Goal: Transaction & Acquisition: Obtain resource

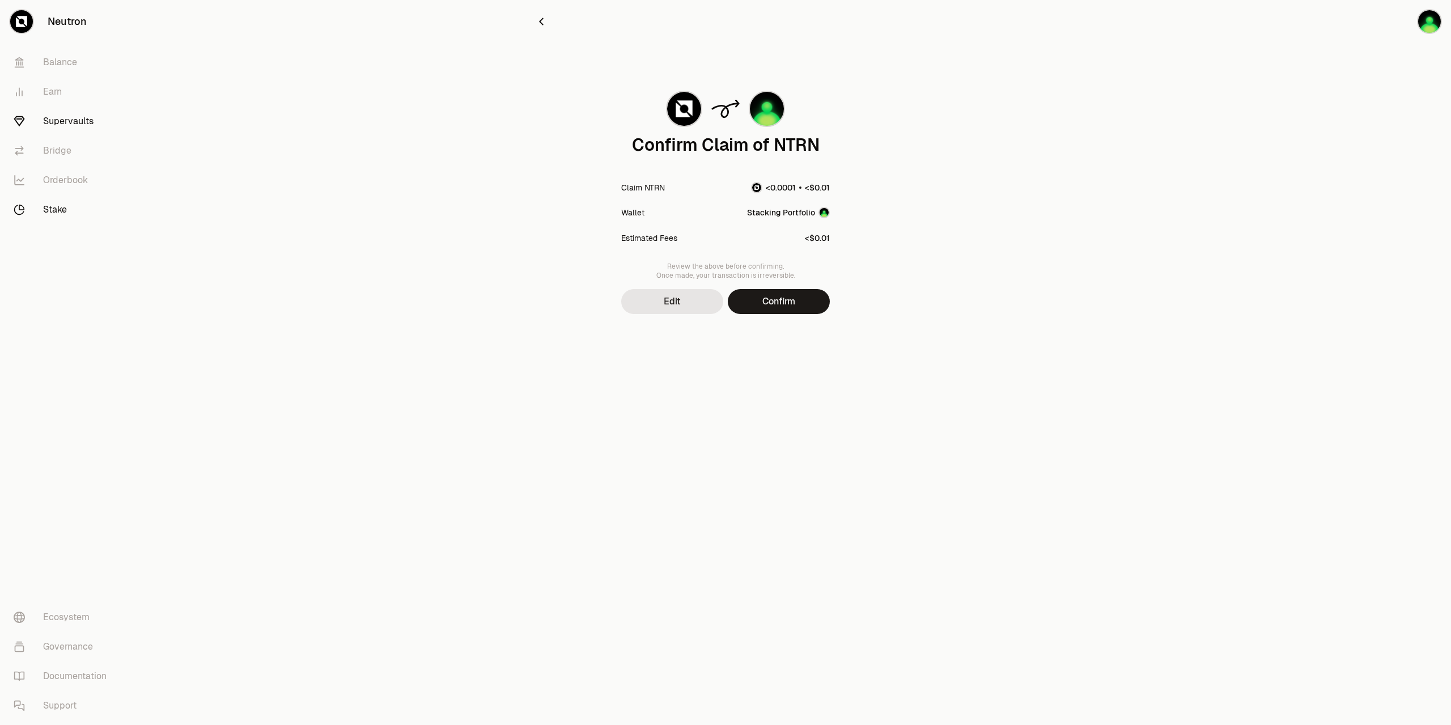
click at [88, 125] on link "Supervaults" at bounding box center [64, 121] width 118 height 29
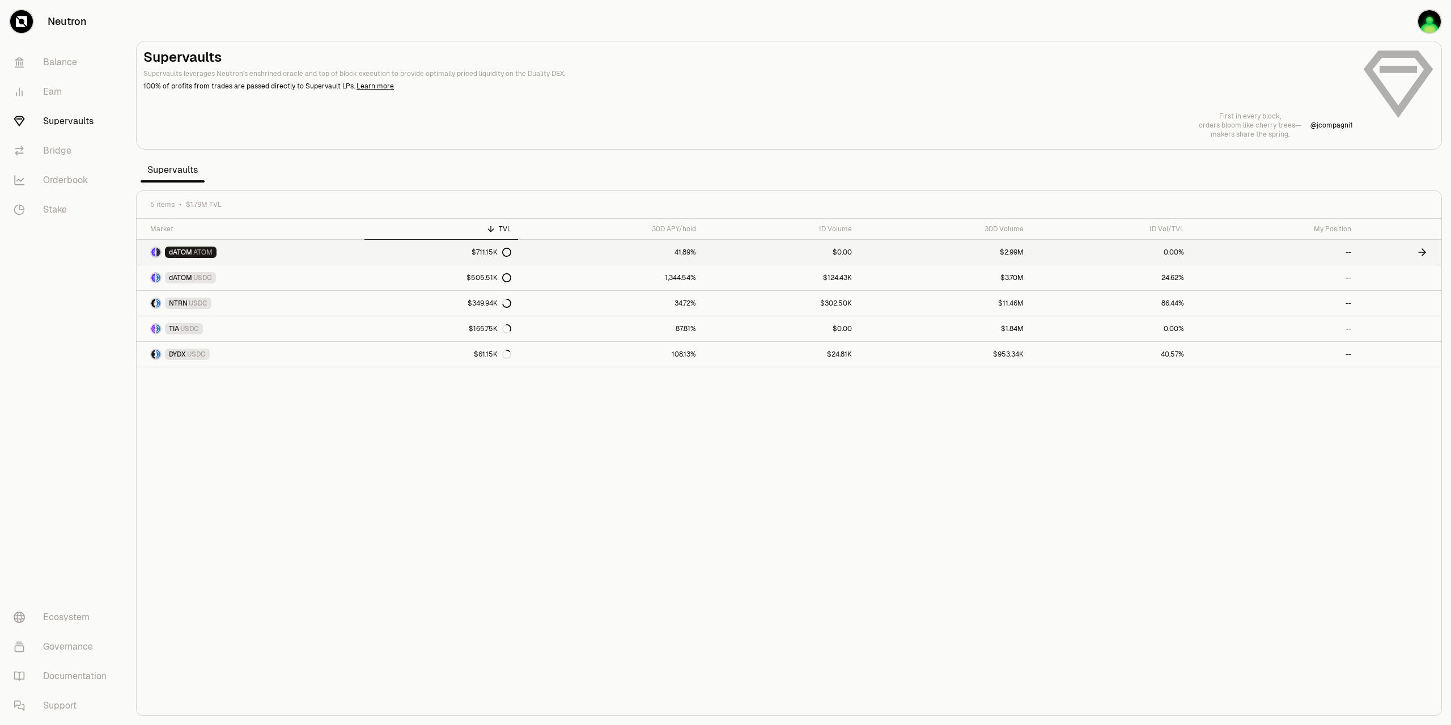
click at [672, 251] on link "41.89%" at bounding box center [610, 252] width 185 height 25
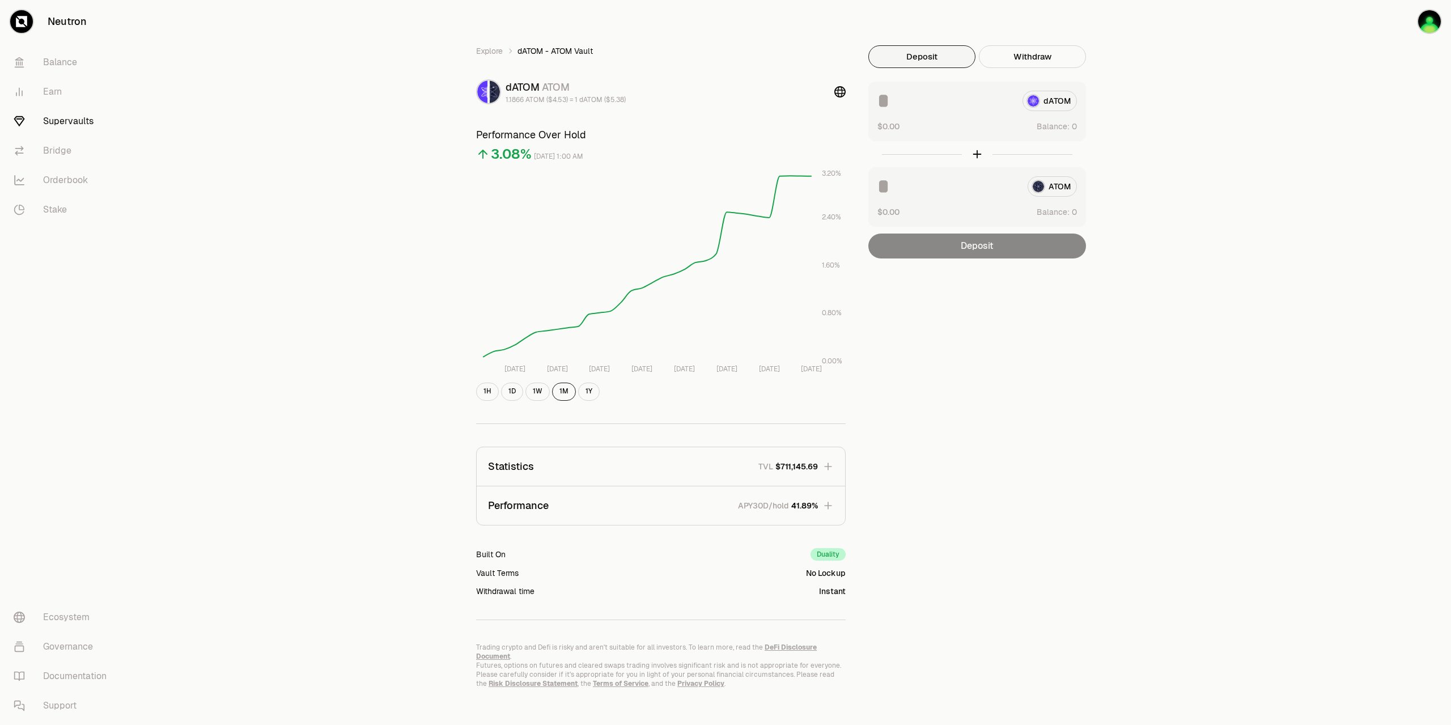
click at [1044, 94] on div "dATOM" at bounding box center [978, 101] width 200 height 20
click at [1039, 103] on div "dATOM" at bounding box center [978, 101] width 200 height 20
drag, startPoint x: 946, startPoint y: 96, endPoint x: 936, endPoint y: 91, distance: 10.4
click at [937, 91] on input at bounding box center [946, 101] width 136 height 20
click at [921, 50] on button "Deposit" at bounding box center [921, 56] width 107 height 23
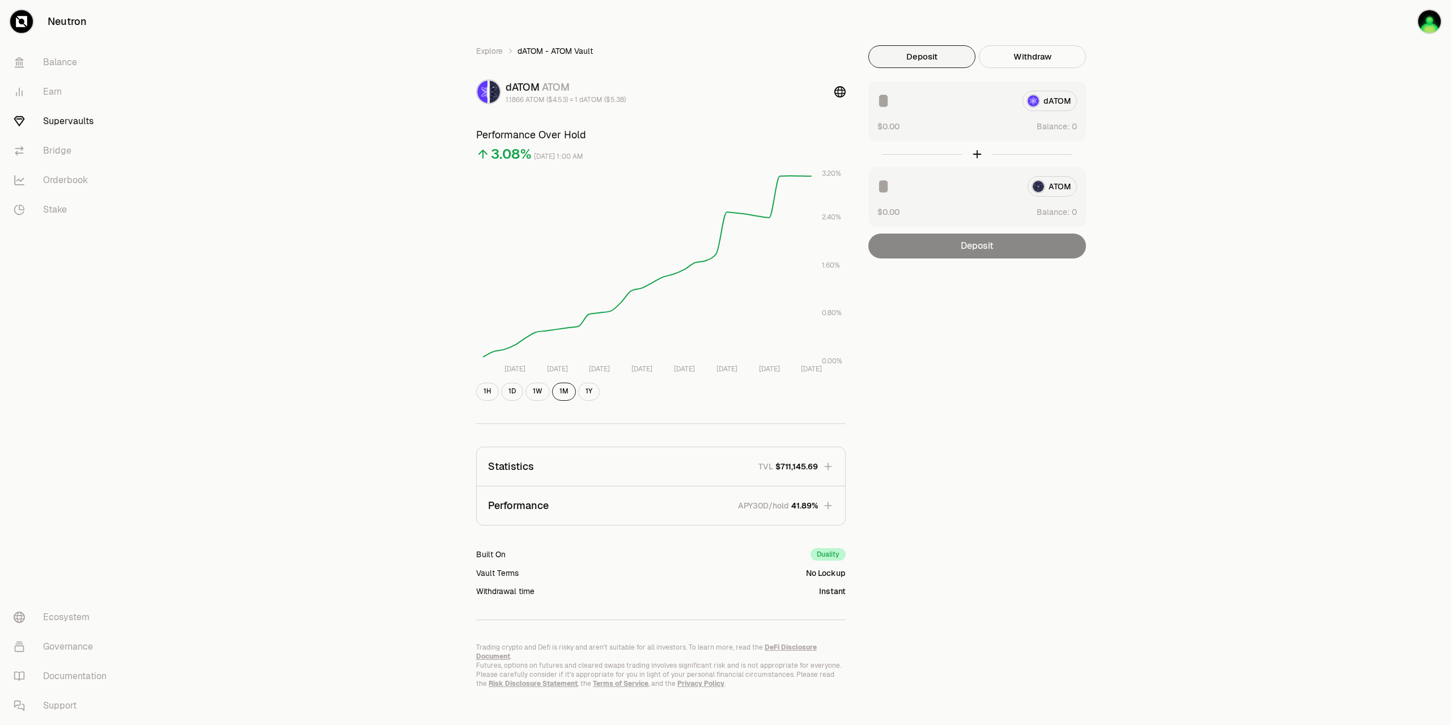
drag, startPoint x: 995, startPoint y: 88, endPoint x: 861, endPoint y: 80, distance: 134.1
click at [851, 80] on div "Explore dATOM - ATOM Vault dATOM ATOM 1.1866 ATOM ($4.53) = 1 dATOM ($5.38) Per…" at bounding box center [789, 366] width 653 height 643
click at [889, 91] on input at bounding box center [946, 101] width 136 height 20
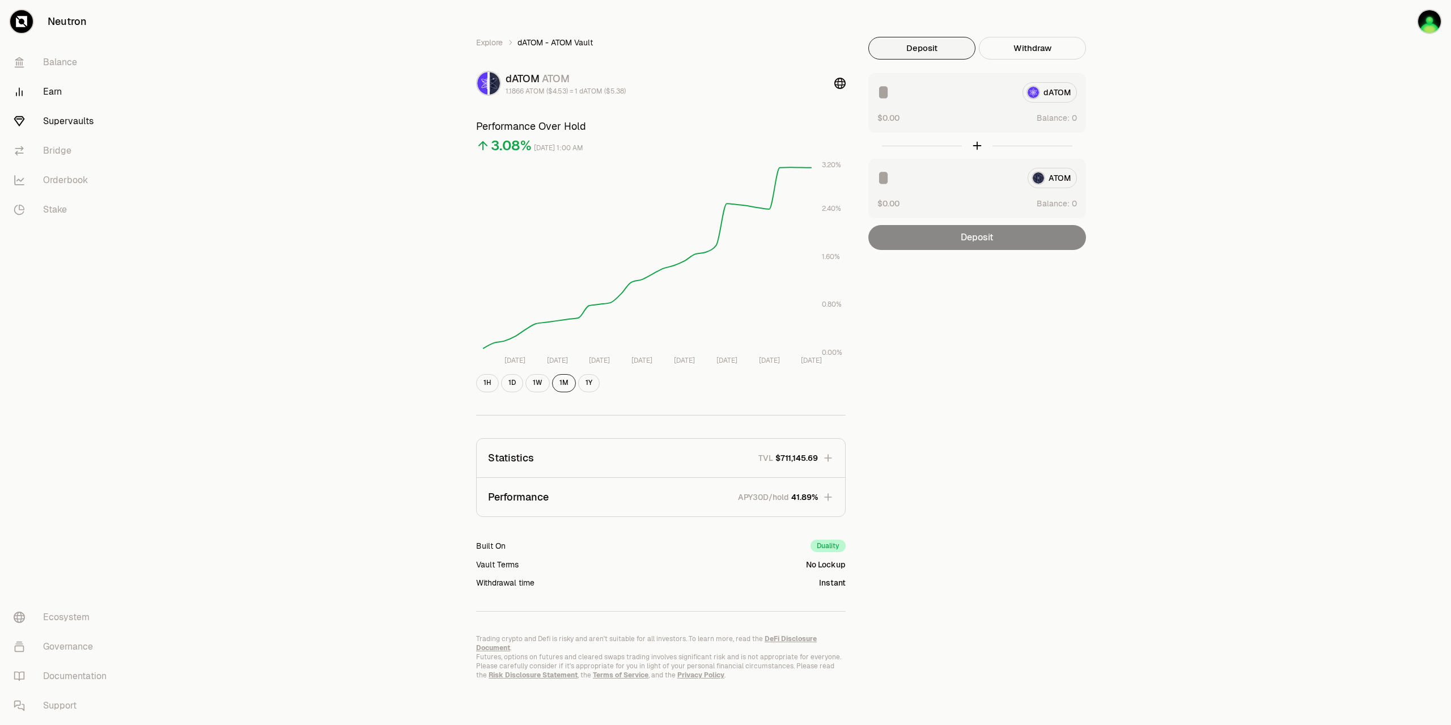
click at [47, 92] on link "Earn" at bounding box center [64, 91] width 118 height 29
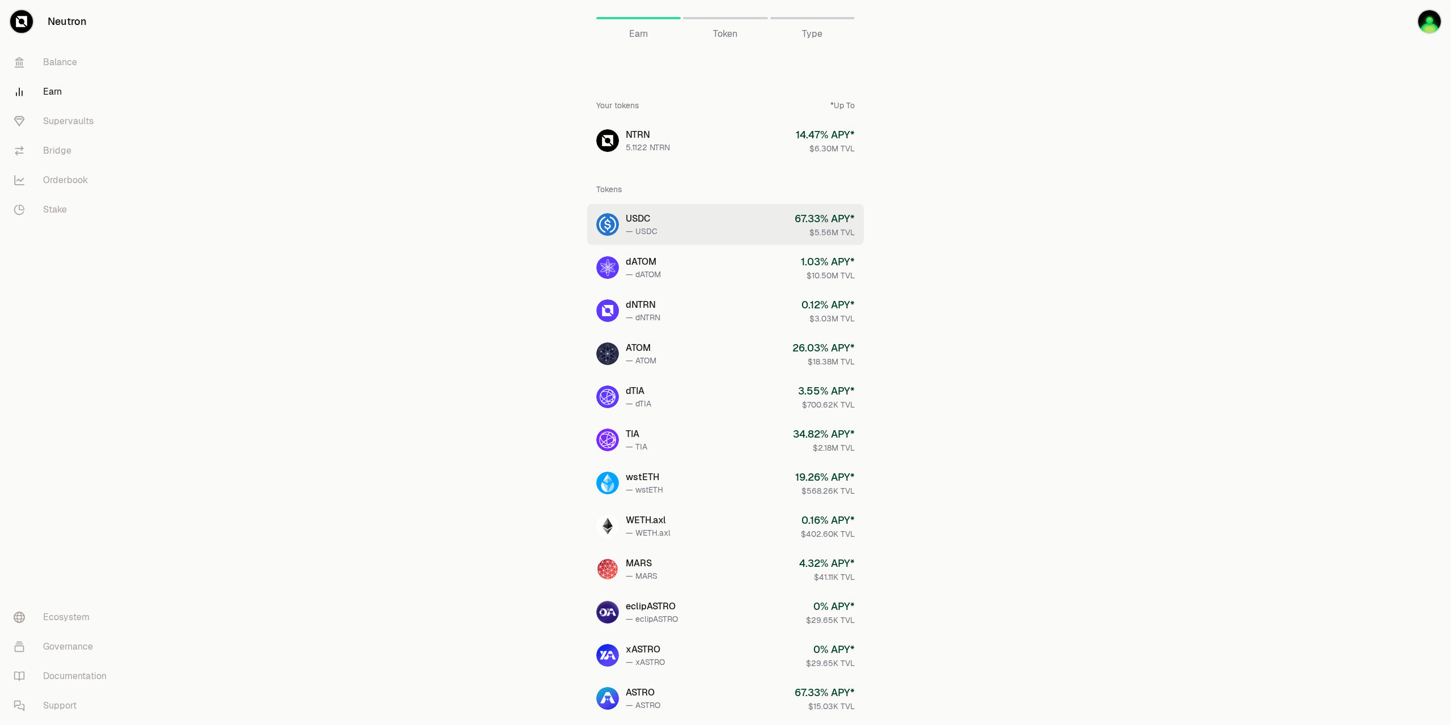
click at [773, 213] on link "USDC — USDC 67.33 % APY* $5.56M TVL" at bounding box center [725, 224] width 277 height 41
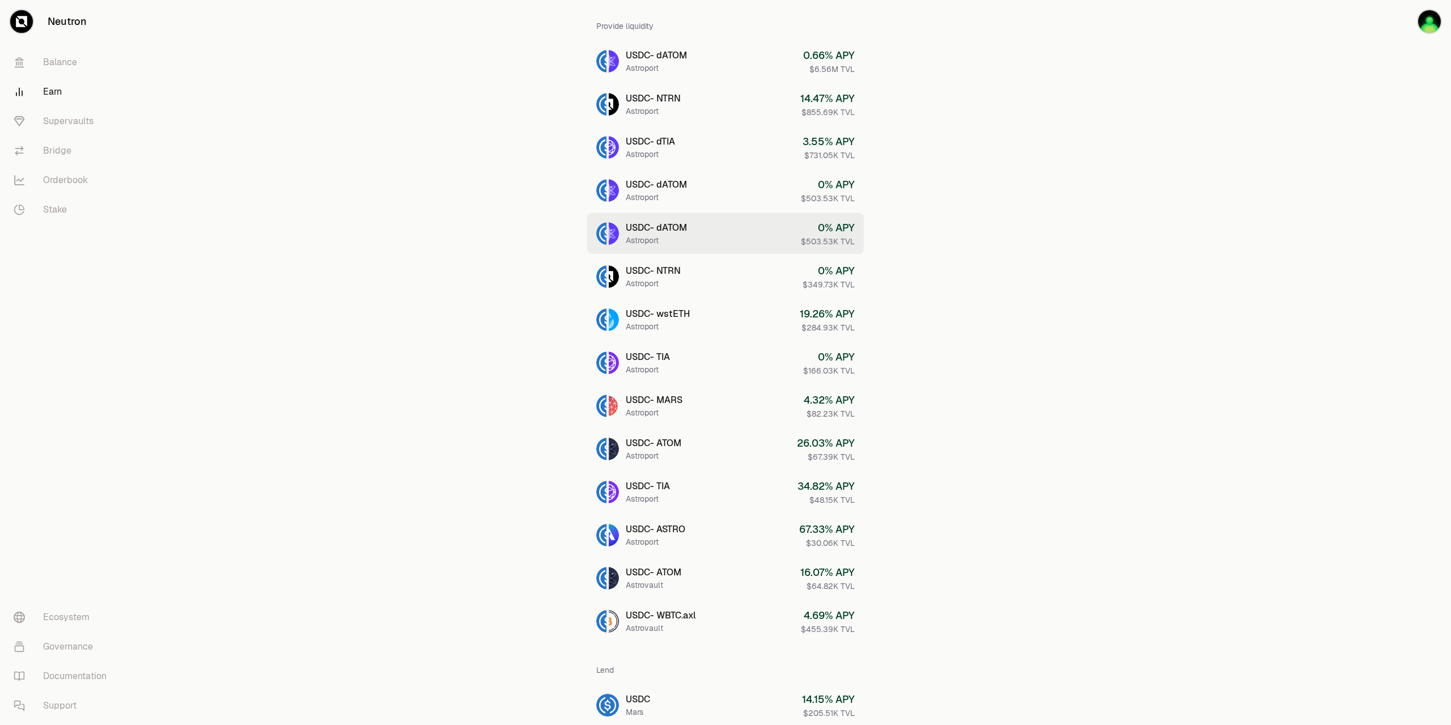
scroll to position [159, 0]
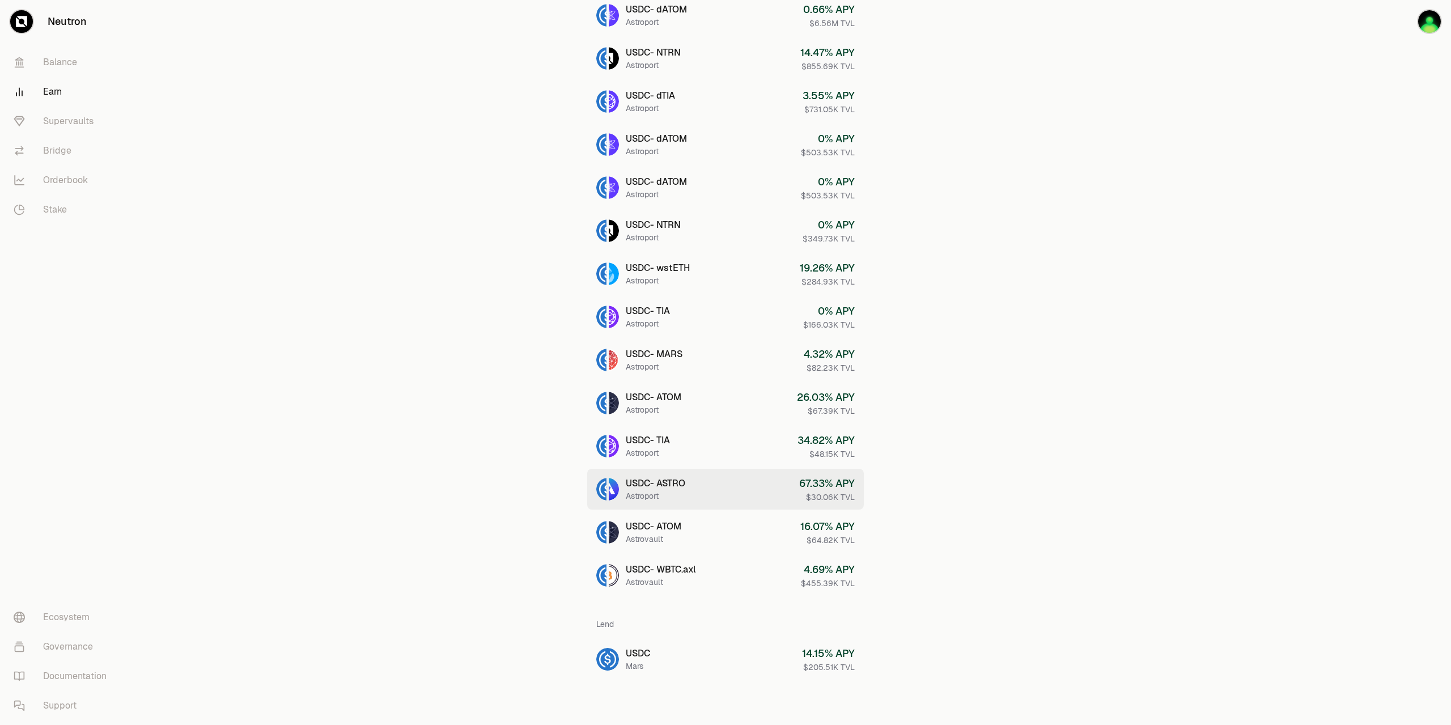
click at [739, 497] on link "USDC - ASTRO Astroport 67.33 % APY $30.06K TVL" at bounding box center [725, 489] width 277 height 41
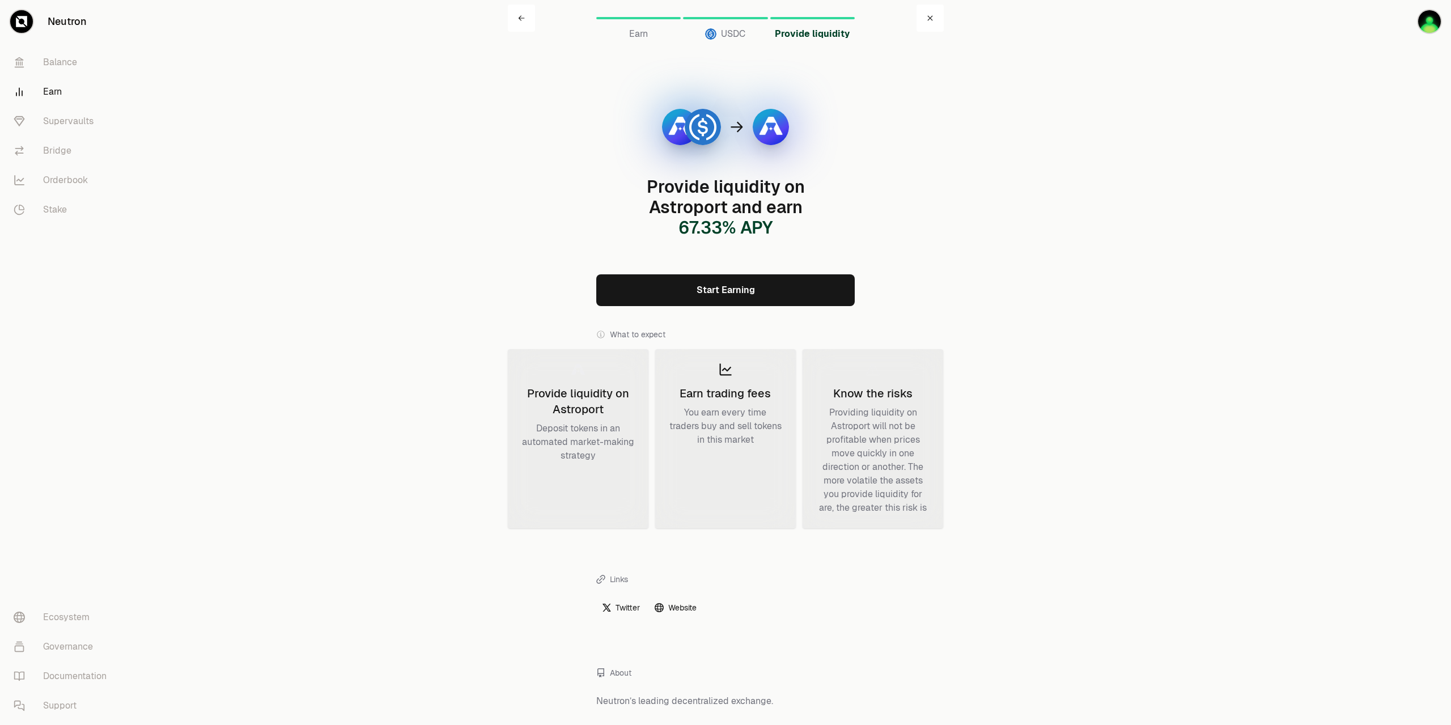
click at [764, 287] on link "Start Earning" at bounding box center [725, 290] width 258 height 32
